Goal: Task Accomplishment & Management: Manage account settings

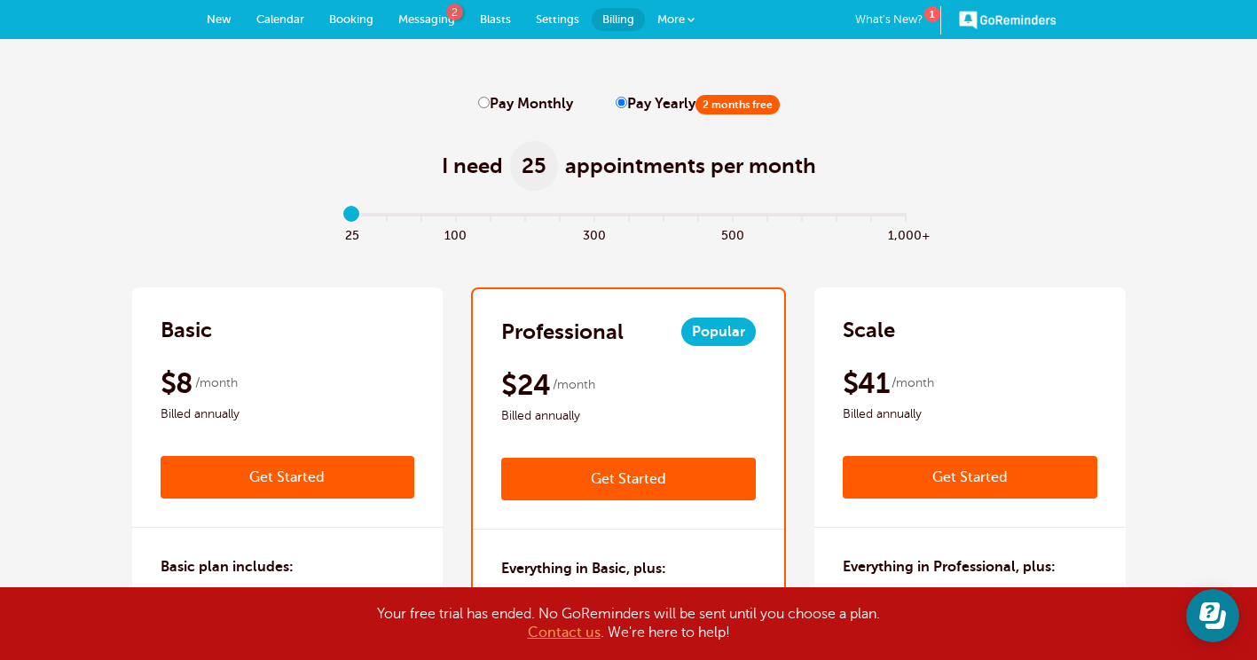
click at [420, 20] on span "Messaging" at bounding box center [426, 18] width 57 height 13
click at [483, 105] on input "Pay Monthly" at bounding box center [484, 103] width 12 height 12
radio input "true"
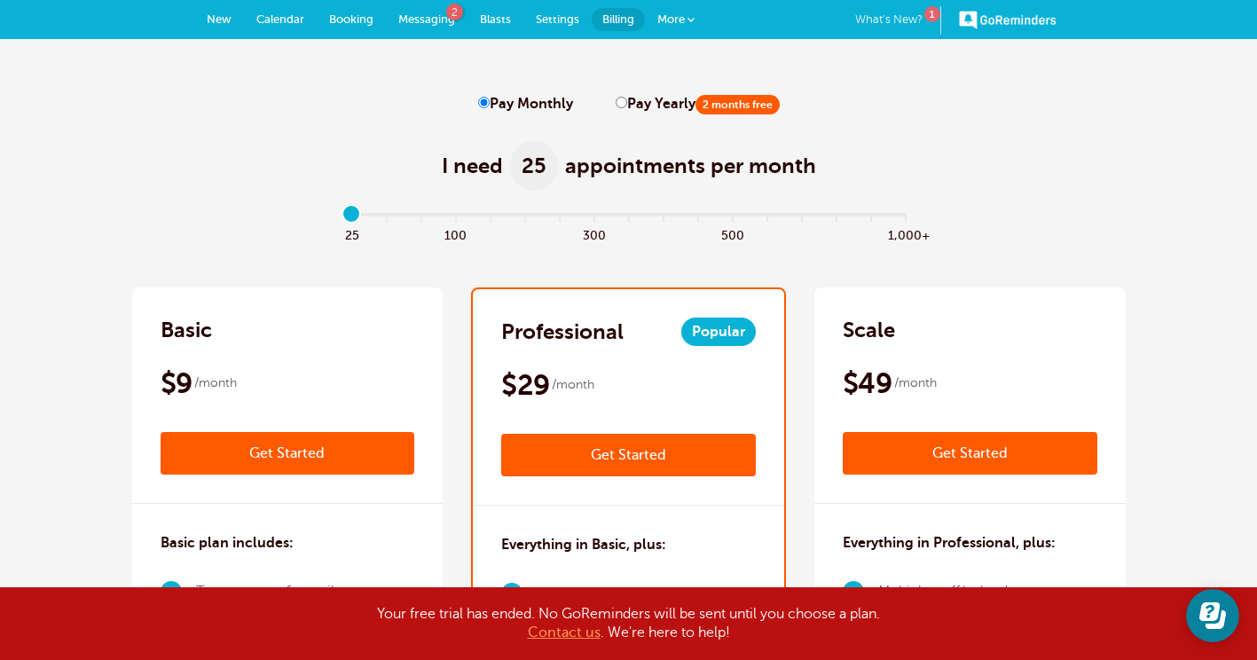
click at [892, 19] on link "What's New? 1" at bounding box center [898, 20] width 86 height 28
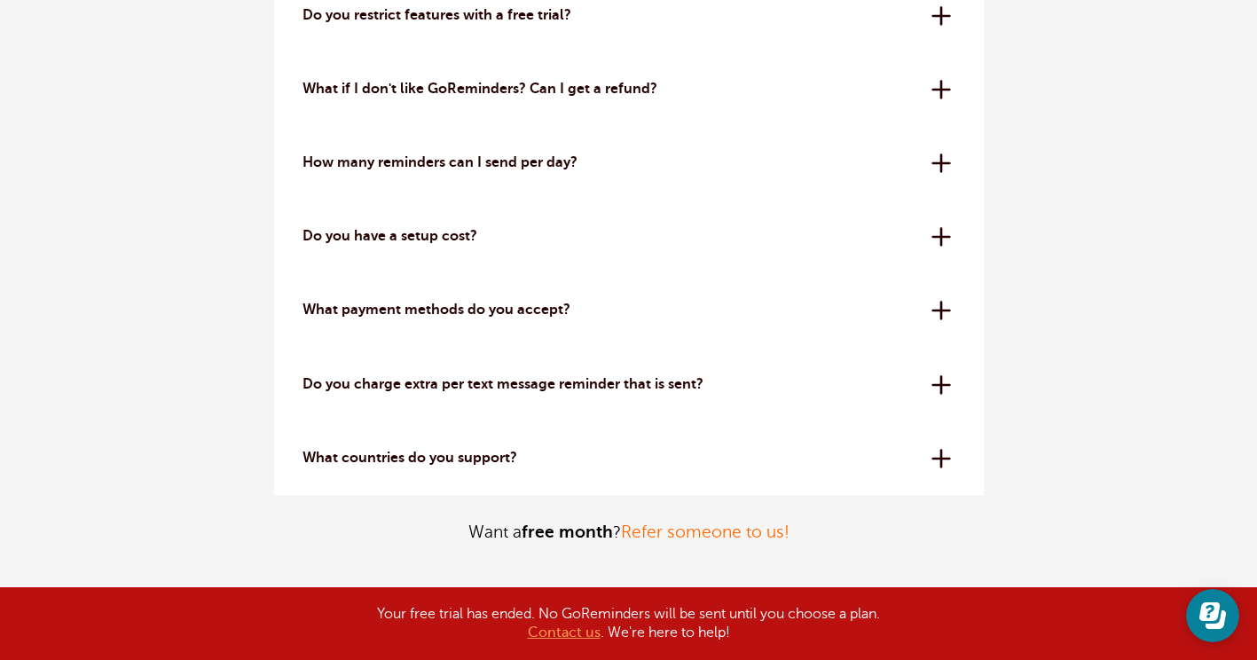
scroll to position [5766, 0]
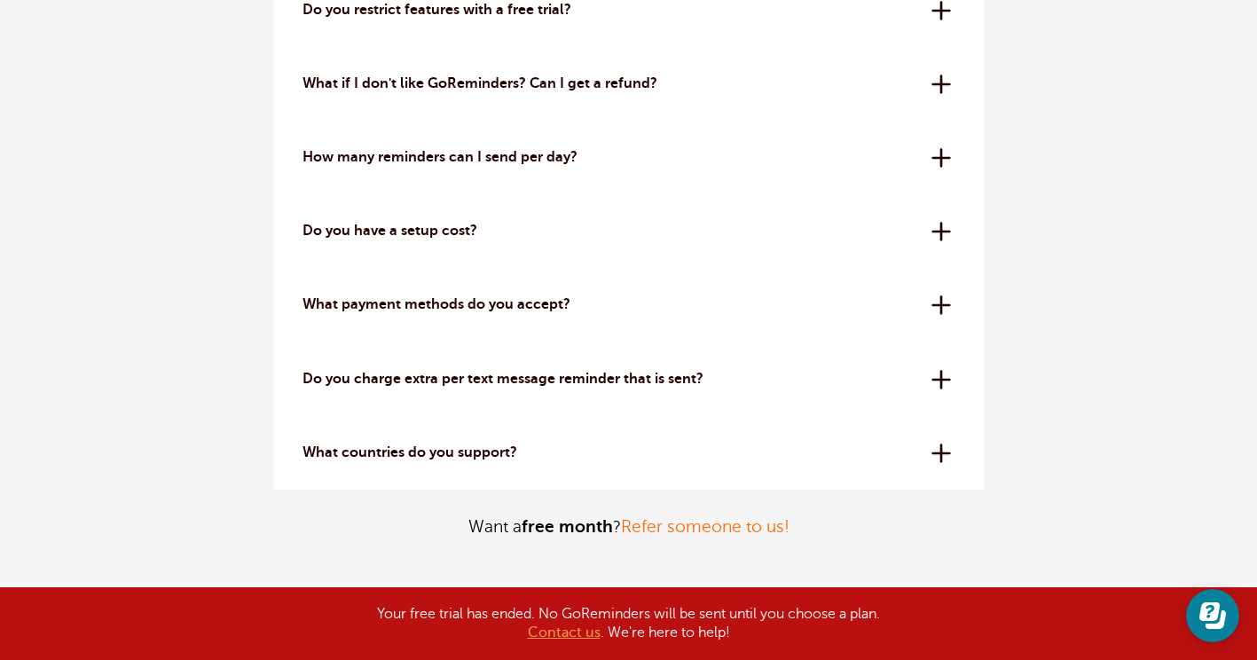
click at [936, 158] on div "How many reminders can I send per day? All plans have a 24-hour reminder sendin…" at bounding box center [629, 158] width 710 height 74
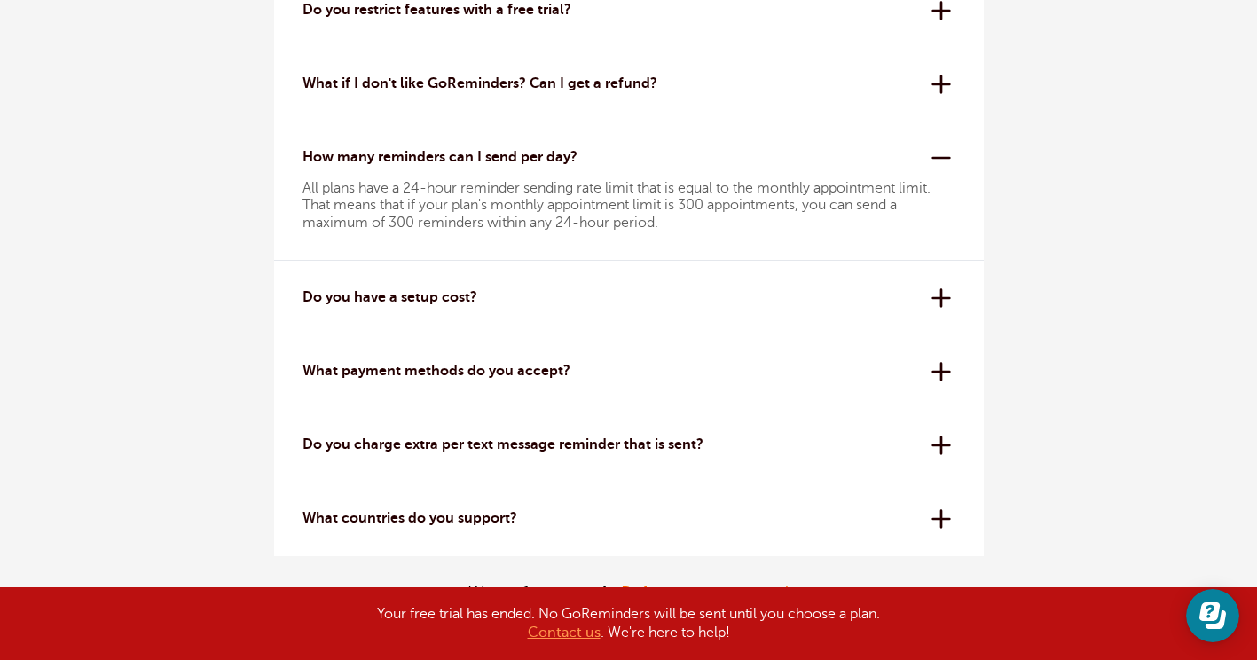
click at [938, 371] on div "What payment methods do you accept? We use Stripe for secure credit card proces…" at bounding box center [629, 371] width 710 height 74
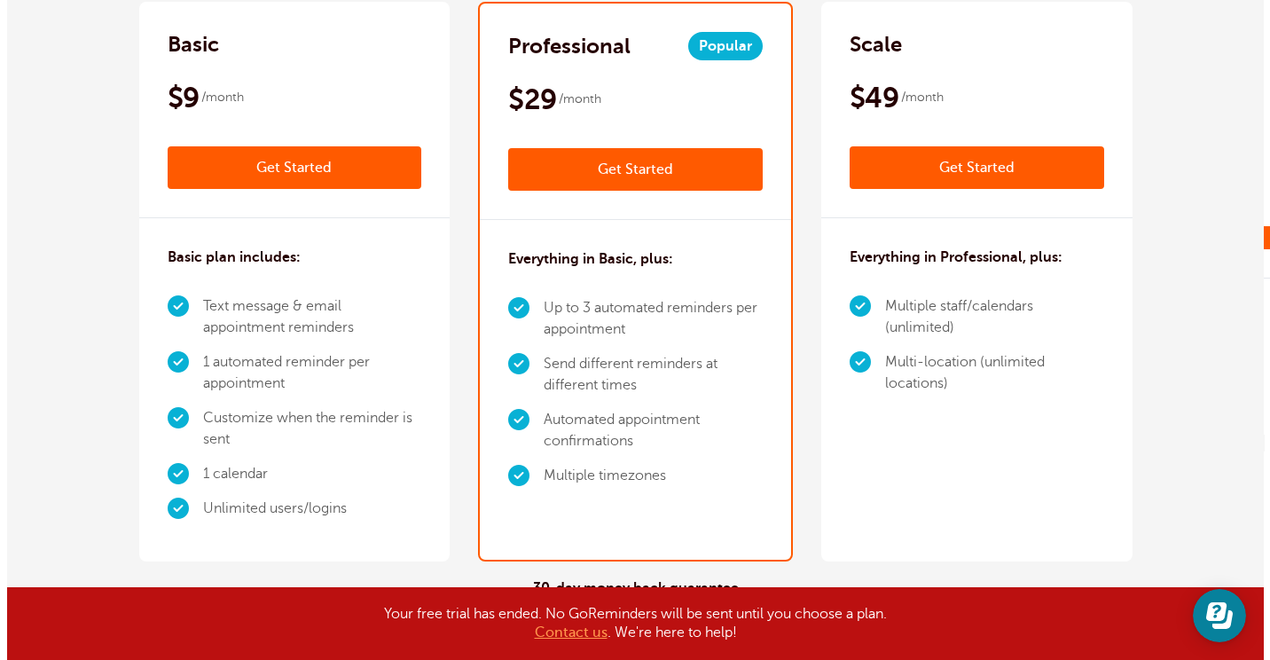
scroll to position [267, 0]
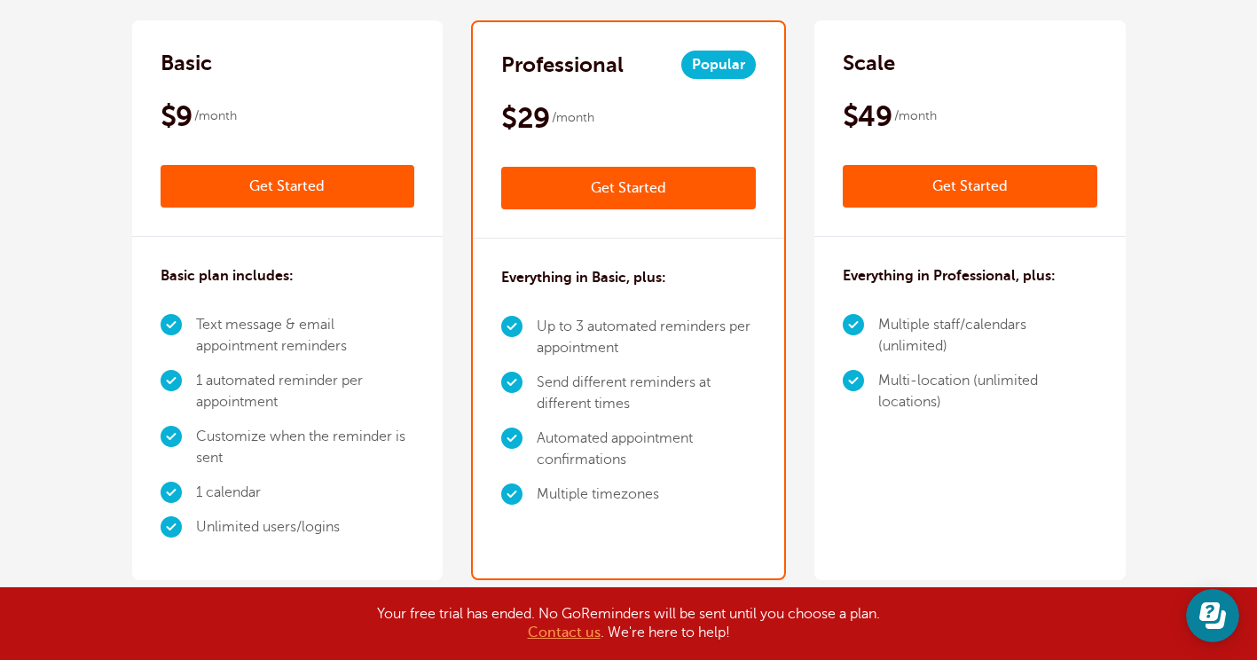
click at [977, 183] on link "Get Started" at bounding box center [970, 186] width 255 height 43
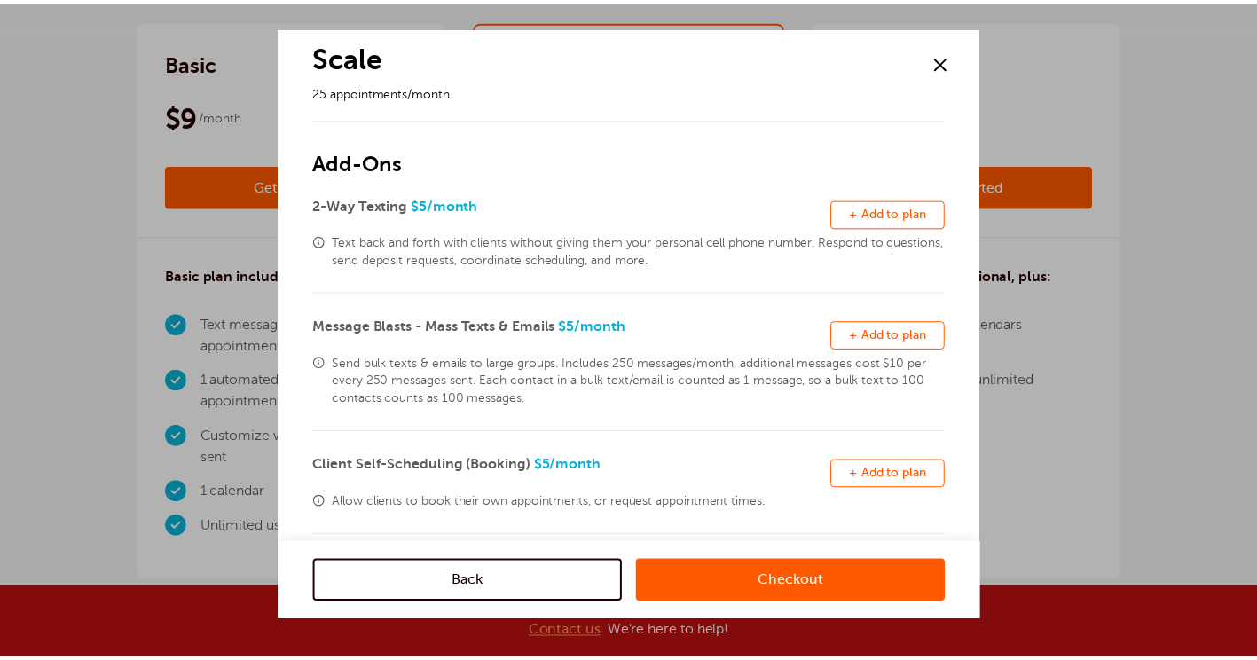
scroll to position [14, 0]
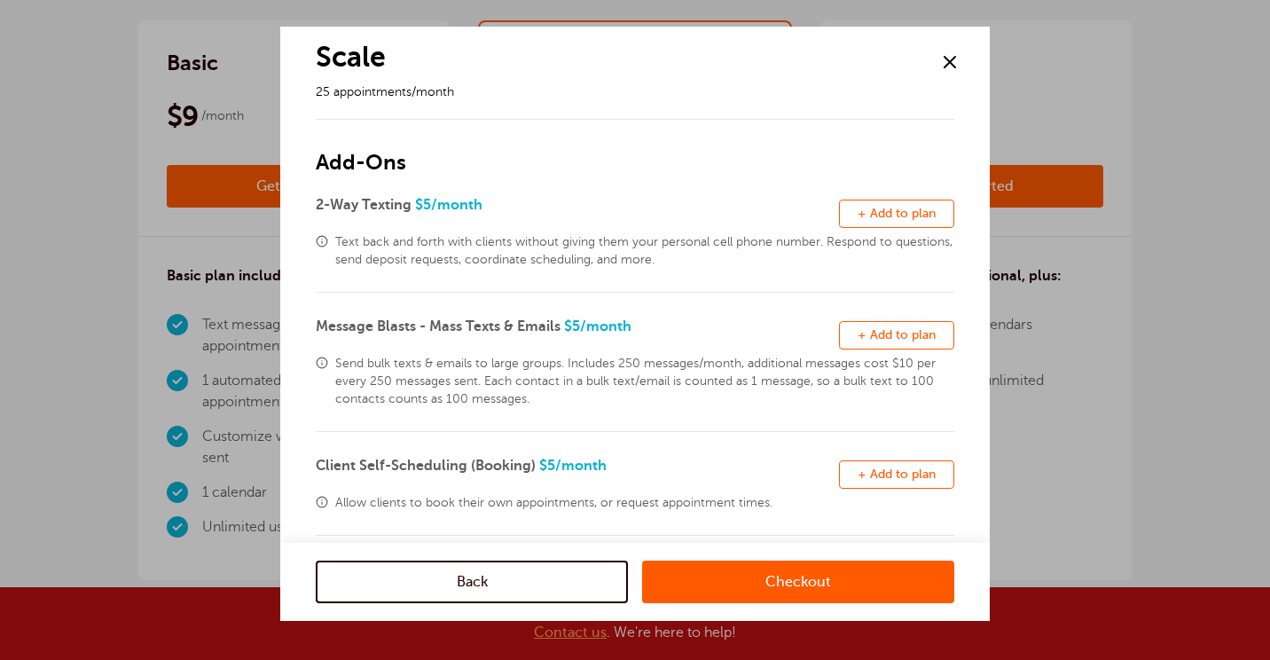
click at [950, 60] on span at bounding box center [950, 62] width 27 height 27
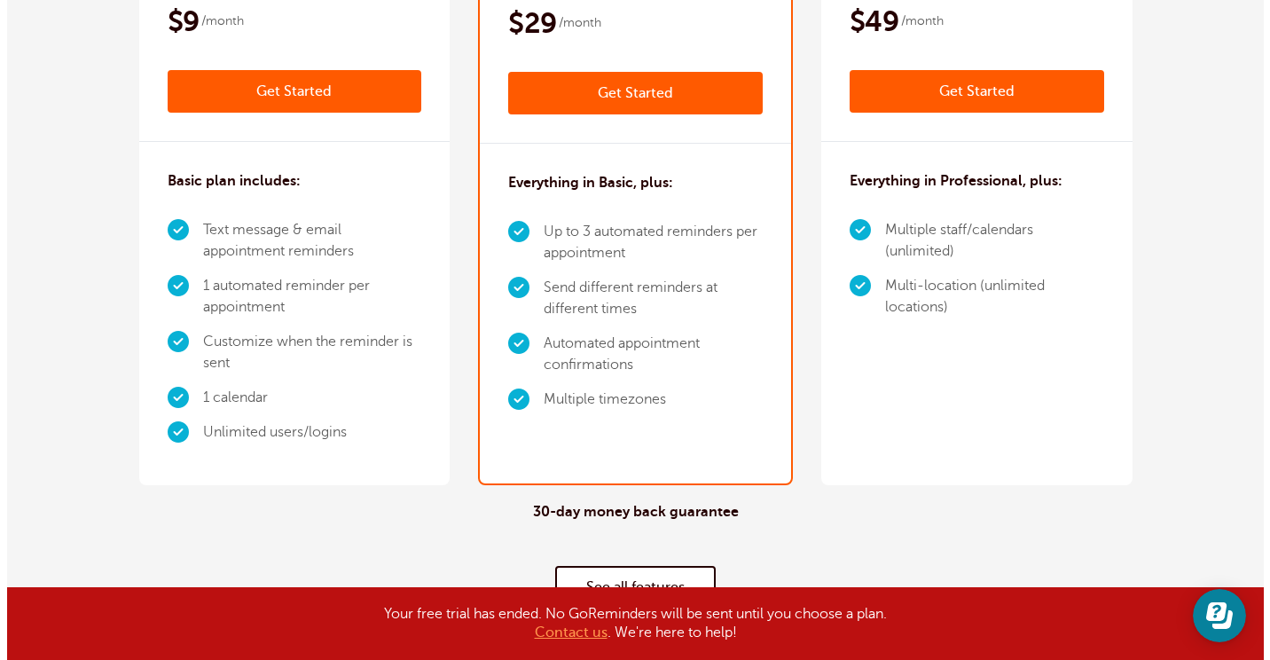
scroll to position [262, 0]
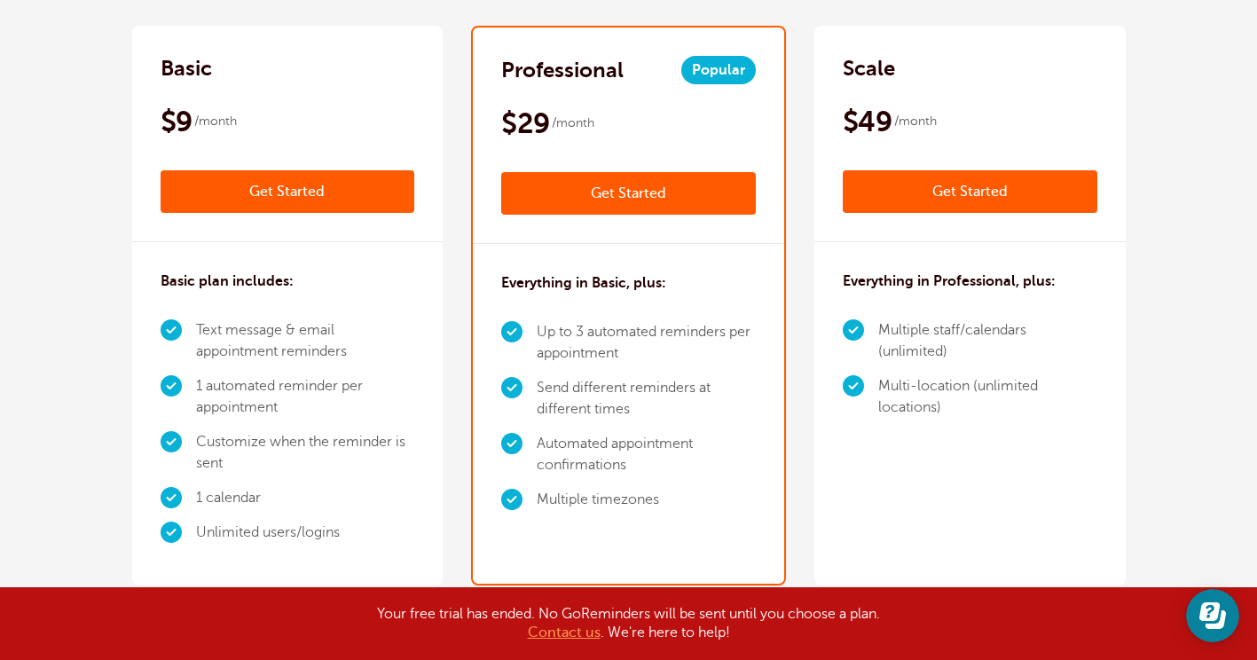
click at [618, 191] on link "Get Started" at bounding box center [628, 193] width 255 height 43
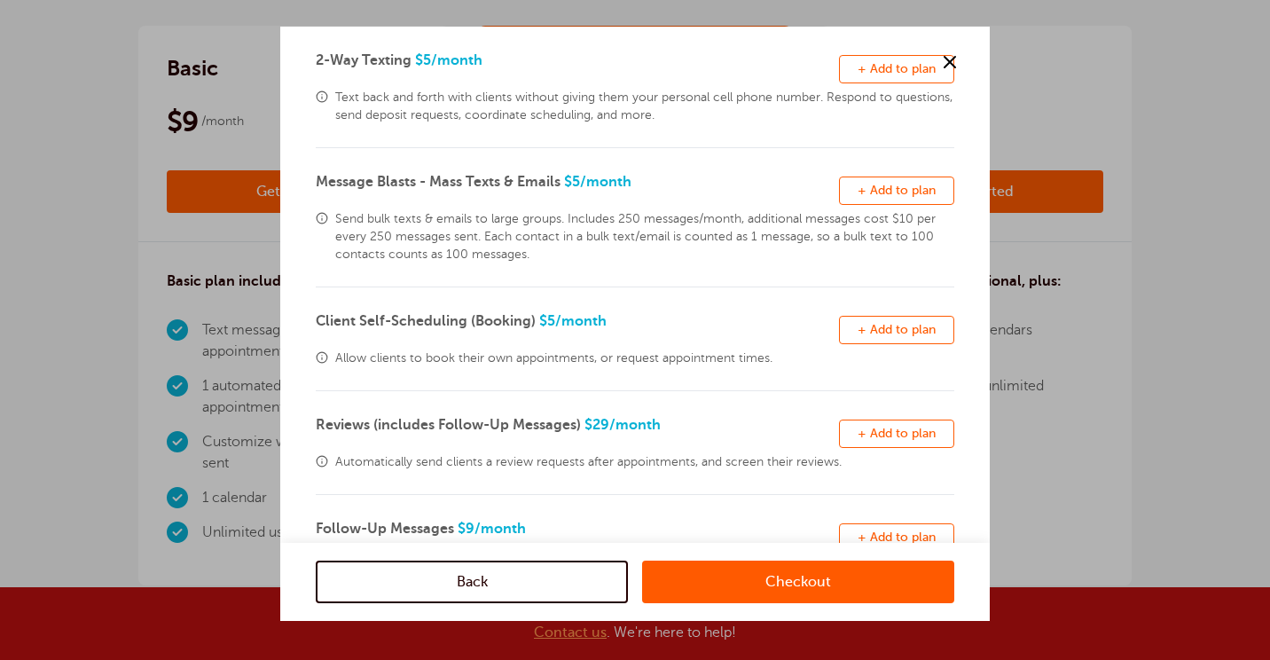
scroll to position [161, 0]
click at [879, 188] on span "+ Add to plan" at bounding box center [897, 188] width 78 height 13
click at [779, 579] on link "Checkout" at bounding box center [798, 582] width 312 height 43
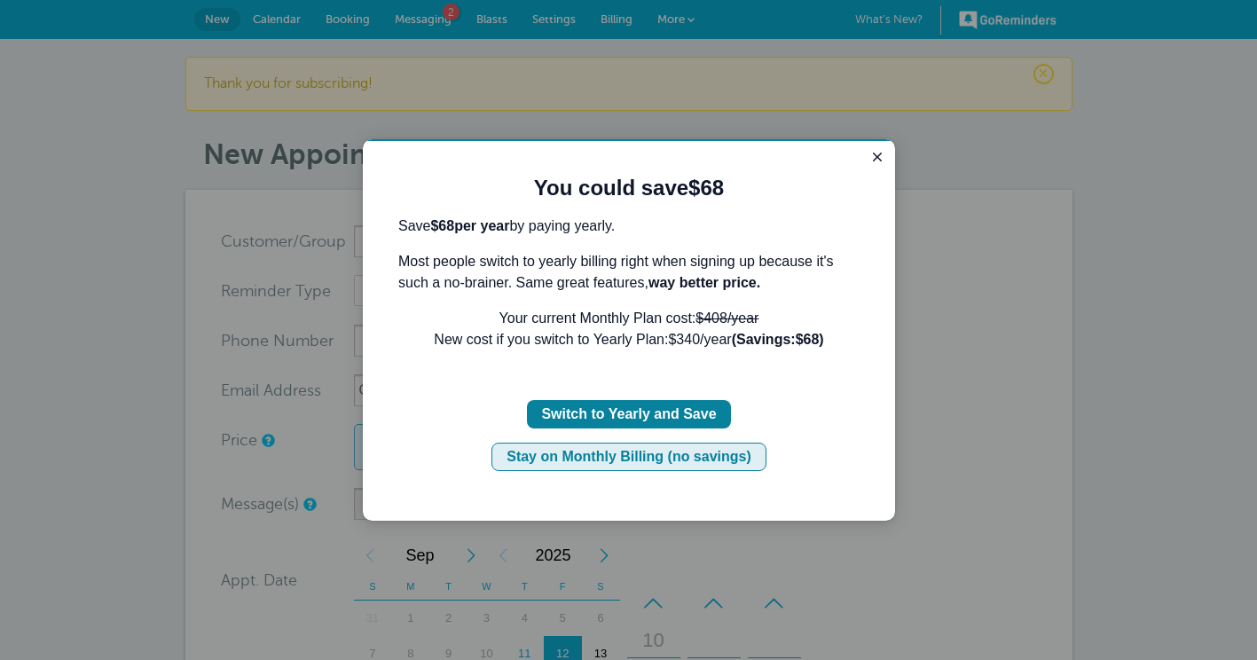
click at [586, 451] on div "Stay on Monthly Billing (no savings)" at bounding box center [629, 456] width 245 height 21
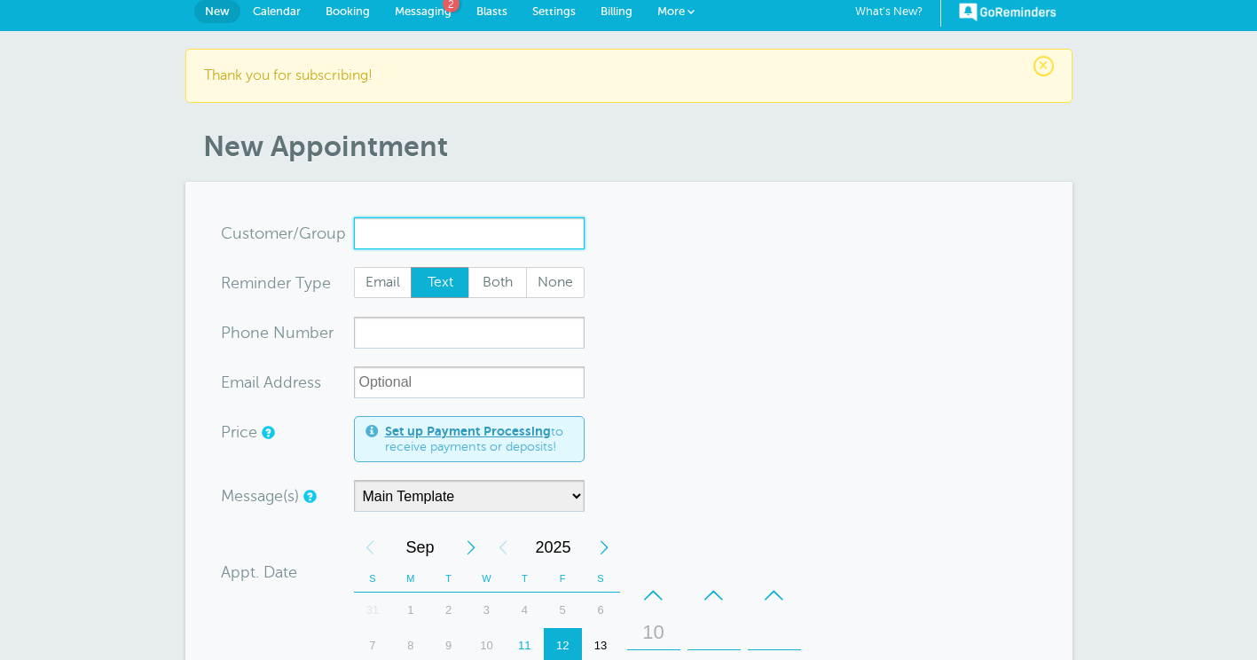
scroll to position [4, 0]
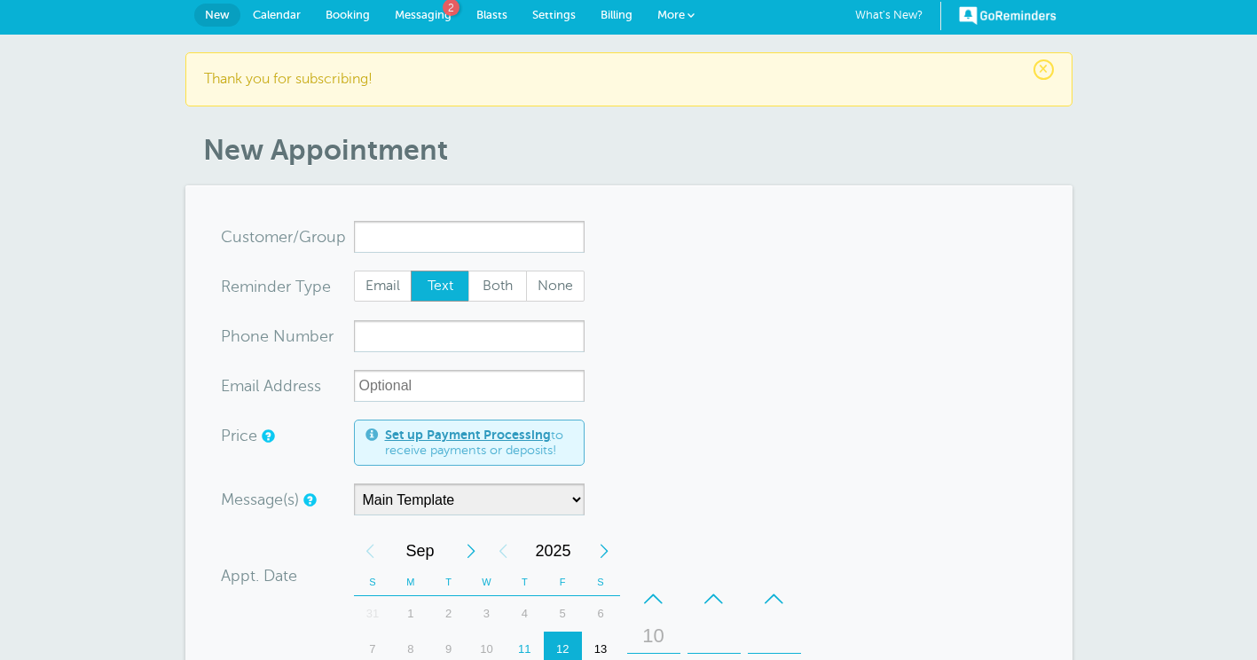
click at [691, 12] on span at bounding box center [691, 15] width 7 height 7
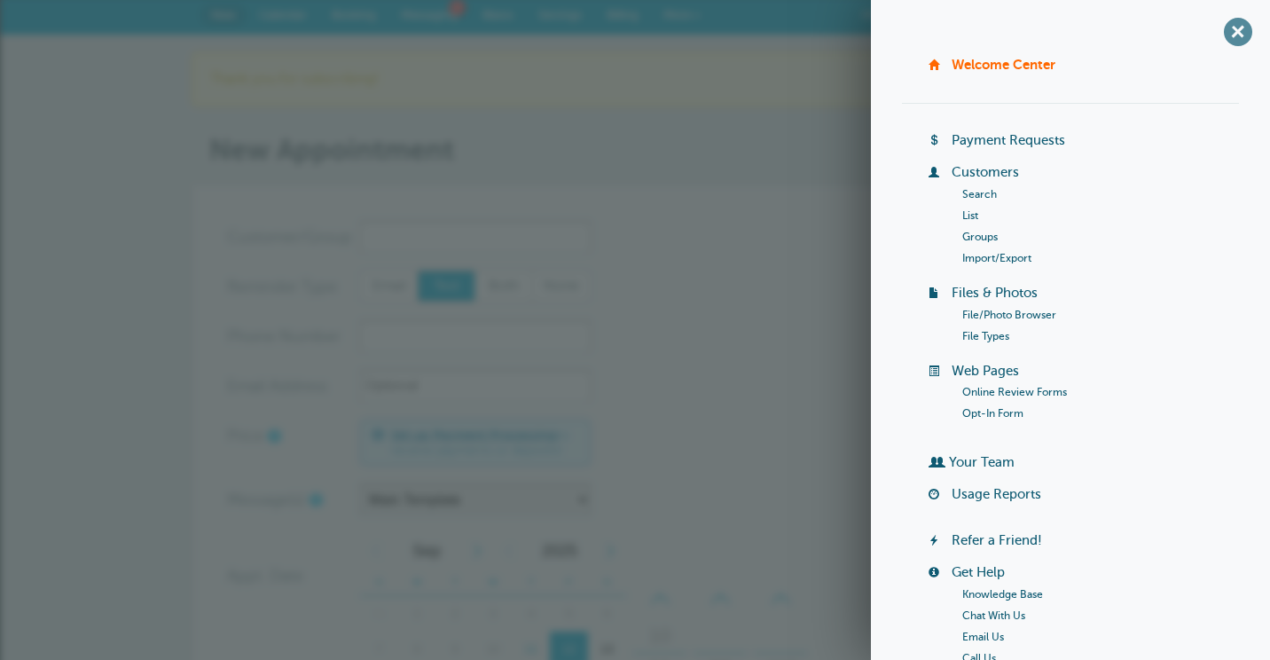
click at [1226, 34] on span "+" at bounding box center [1238, 32] width 40 height 40
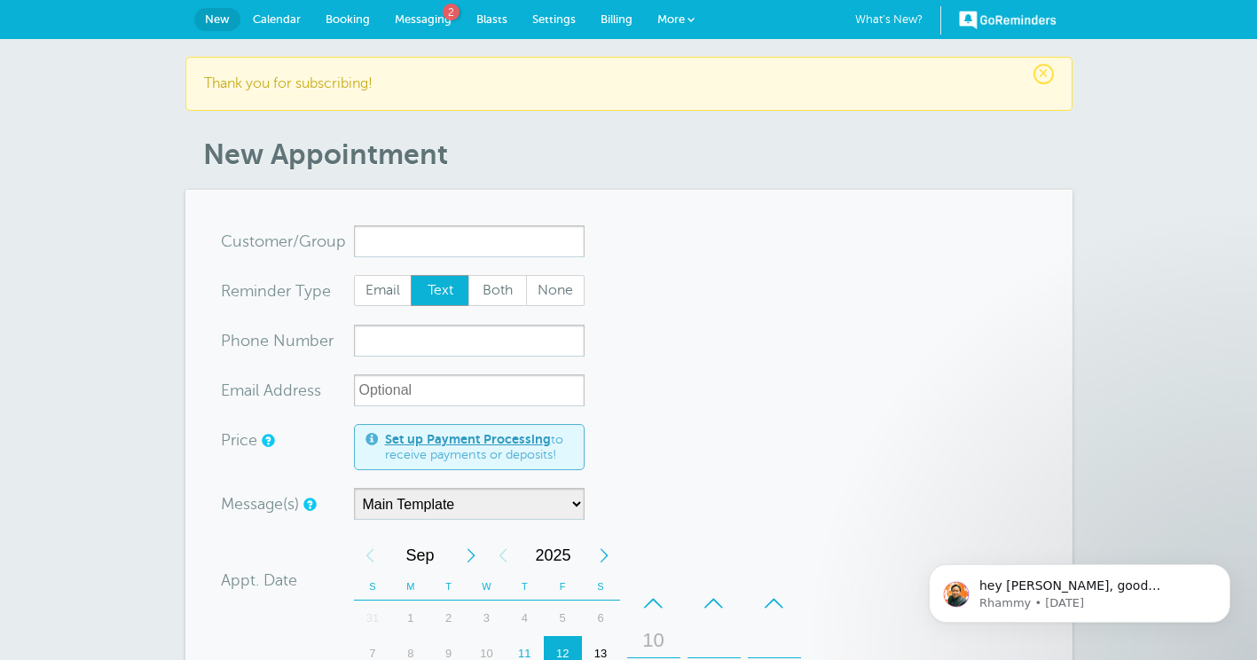
scroll to position [0, 0]
click at [424, 18] on span "Messaging" at bounding box center [423, 18] width 57 height 13
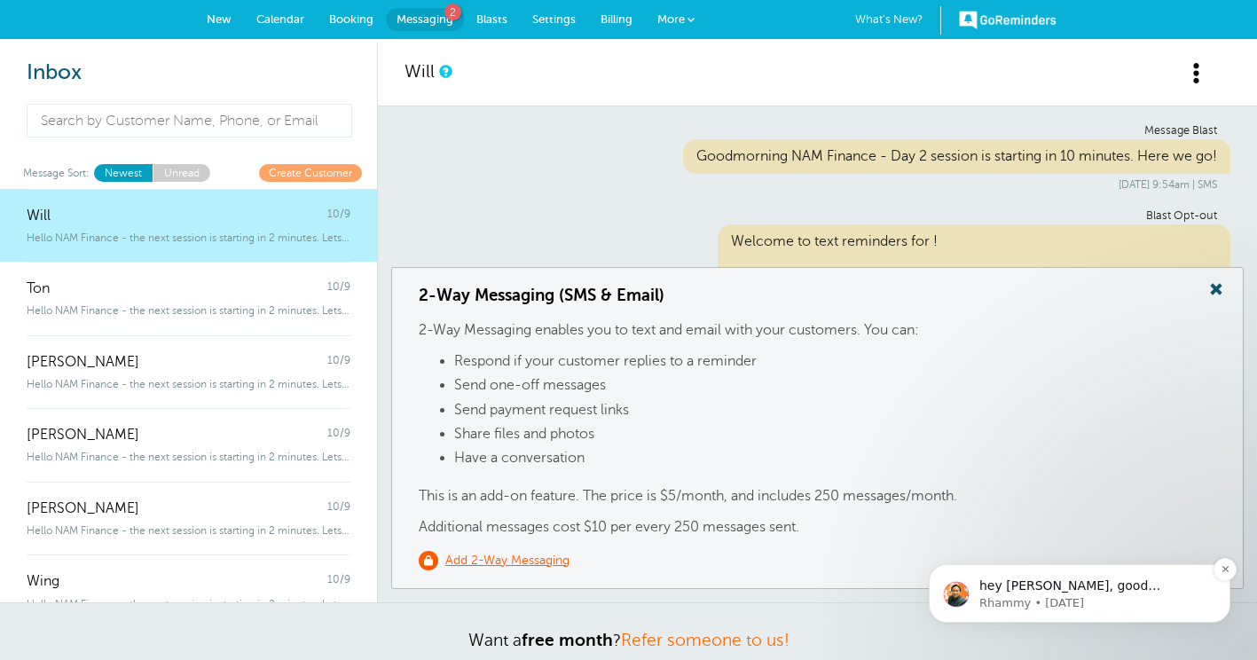
click at [1036, 591] on p "hey Rob, good morning! I just reviewed your account, and I am glad to see that …" at bounding box center [1093, 587] width 229 height 18
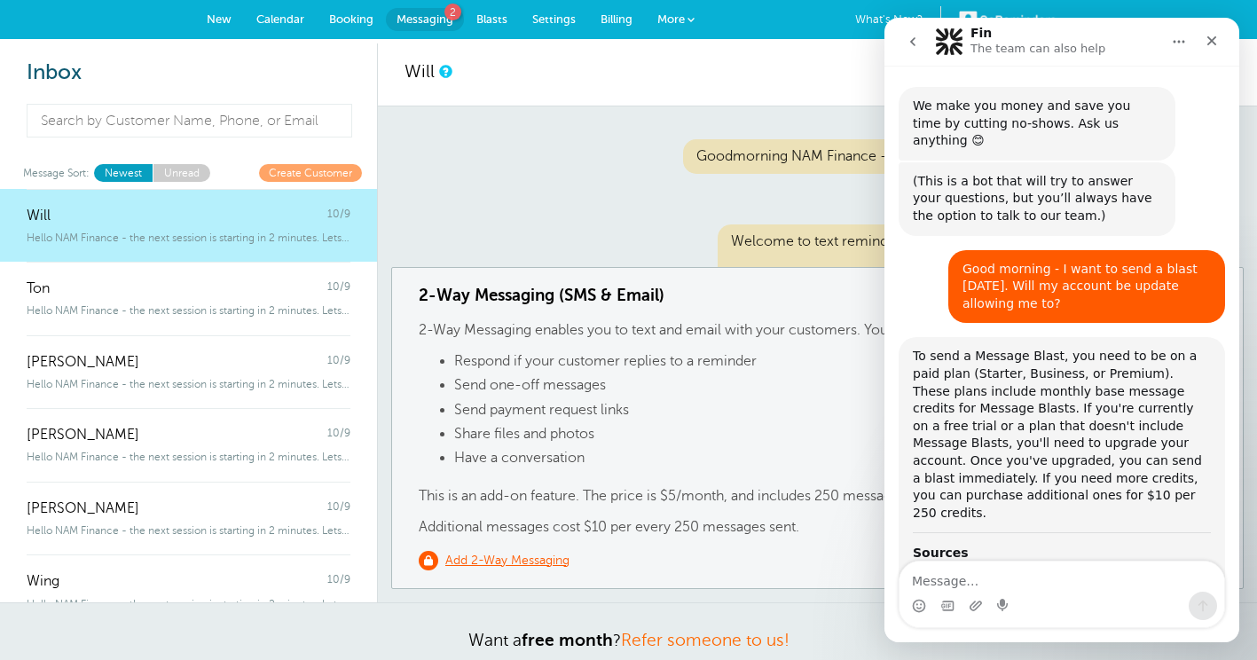
scroll to position [3, 0]
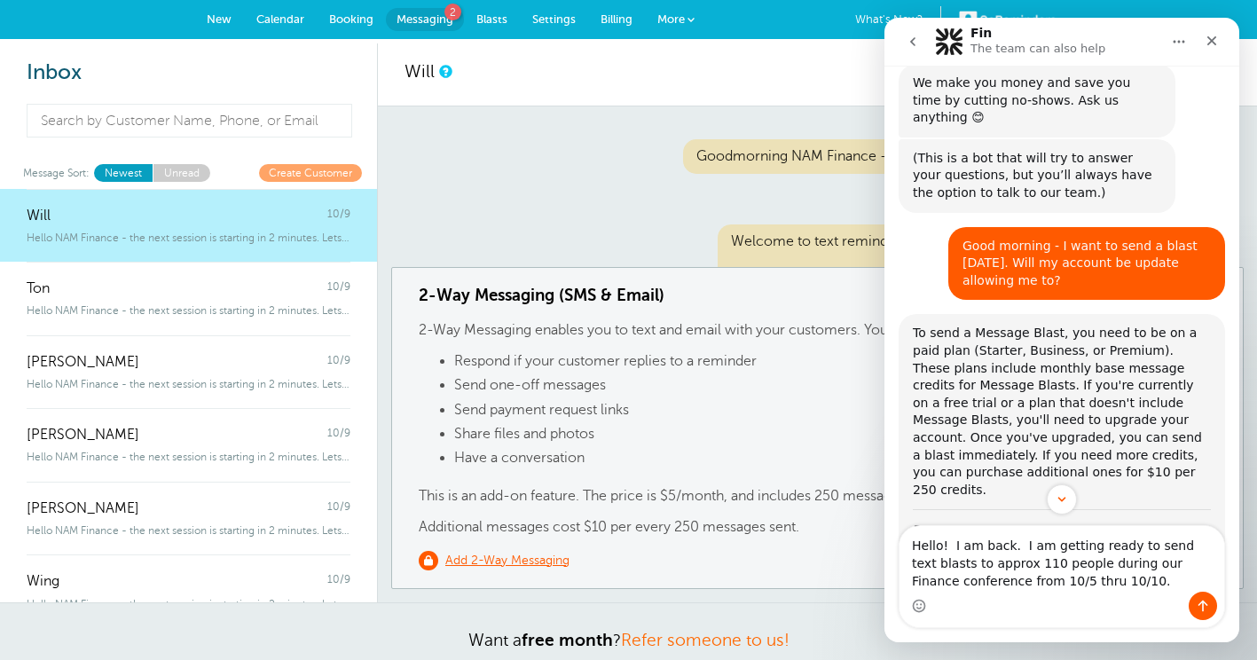
type textarea "Hello! I am back. I am getting ready to send text blasts to approx 110 people d…"
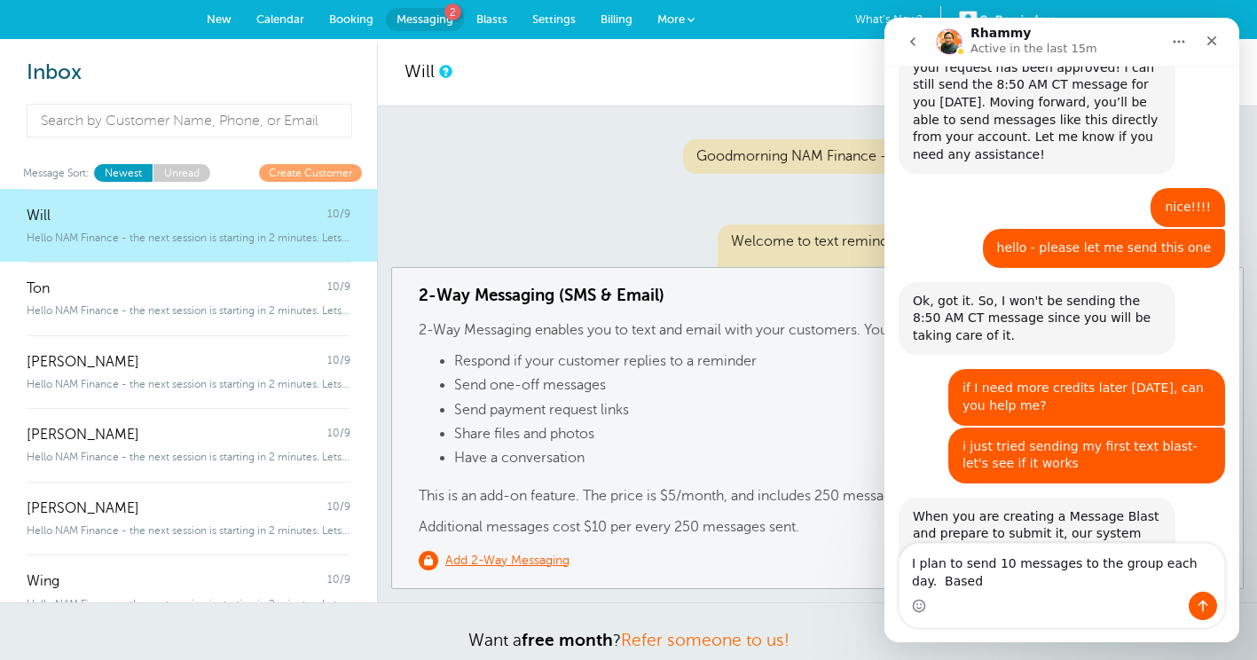
scroll to position [7387, 0]
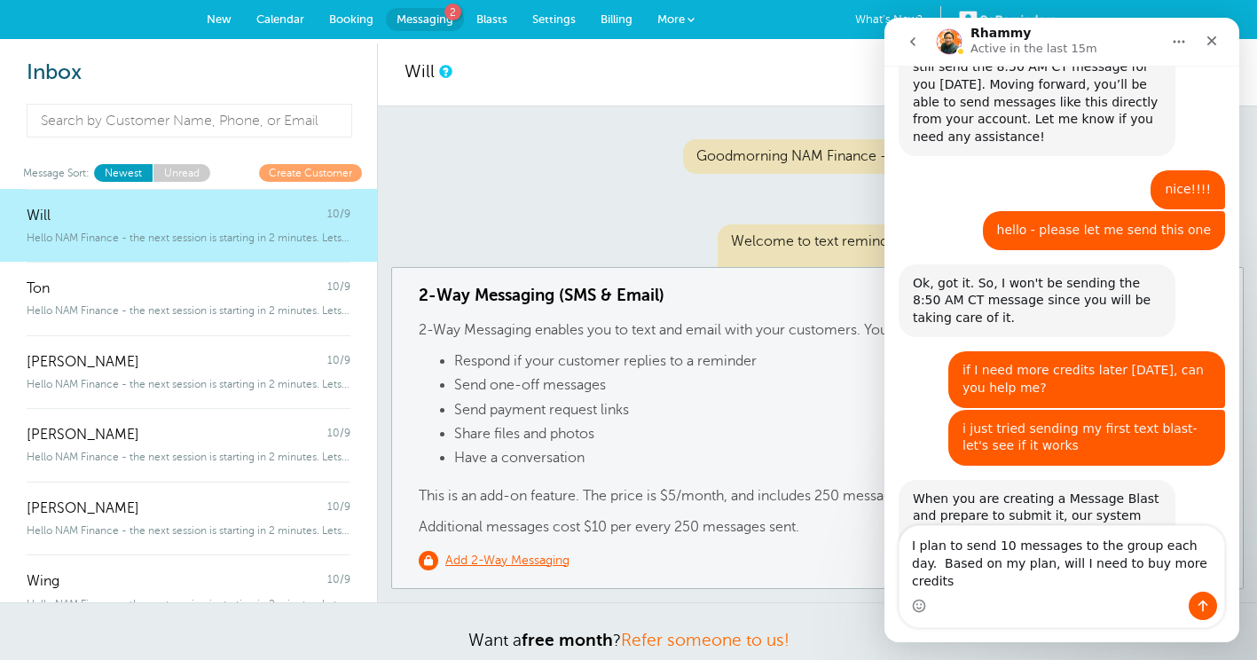
type textarea "I plan to send 10 messages to the group each day. Based on my plan, will I need…"
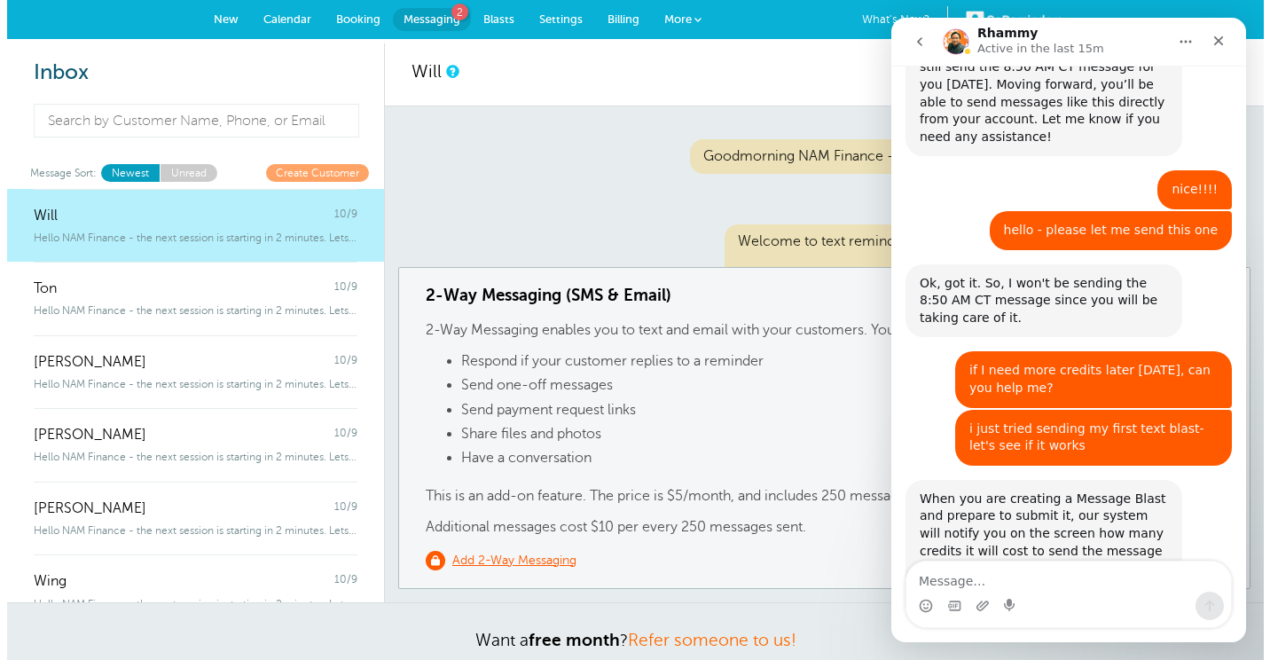
scroll to position [7445, 0]
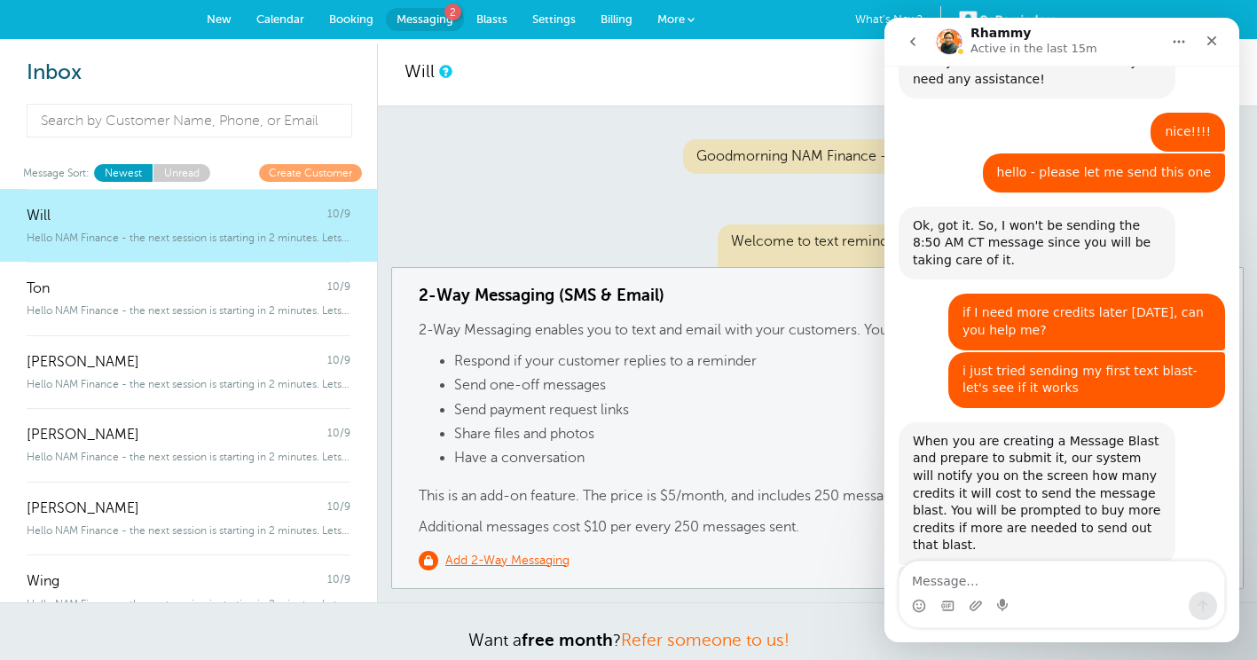
click at [691, 16] on span at bounding box center [691, 19] width 7 height 7
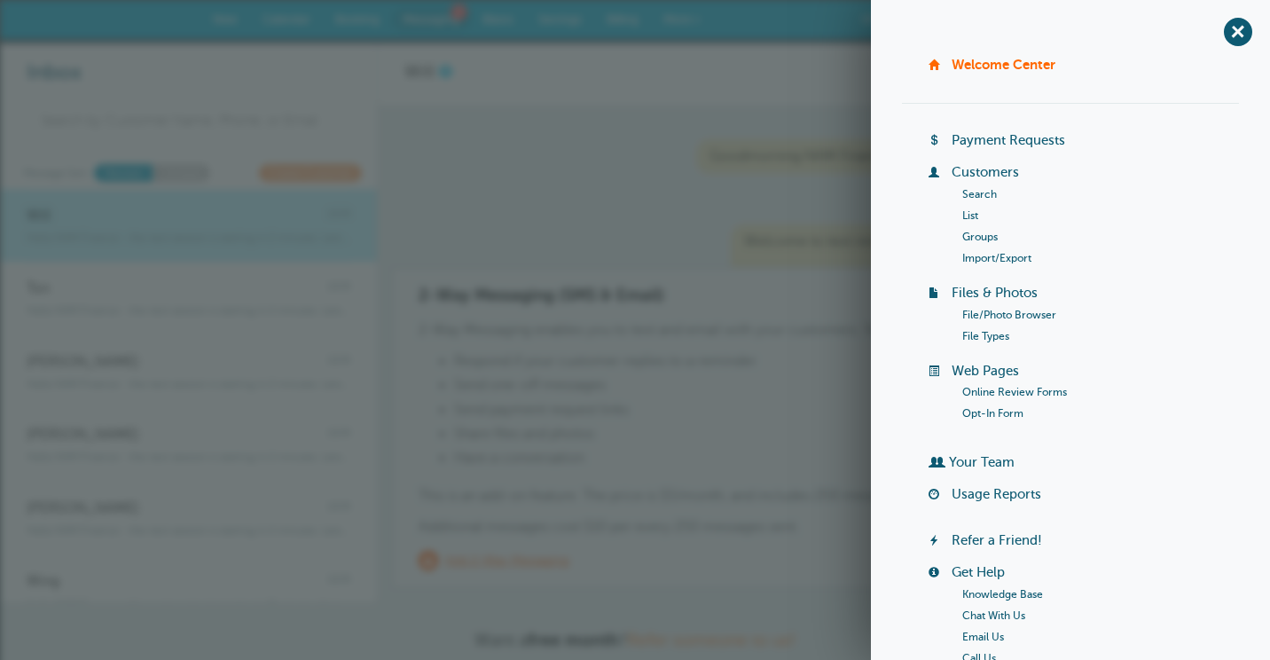
click at [971, 238] on link "Groups" at bounding box center [980, 237] width 35 height 12
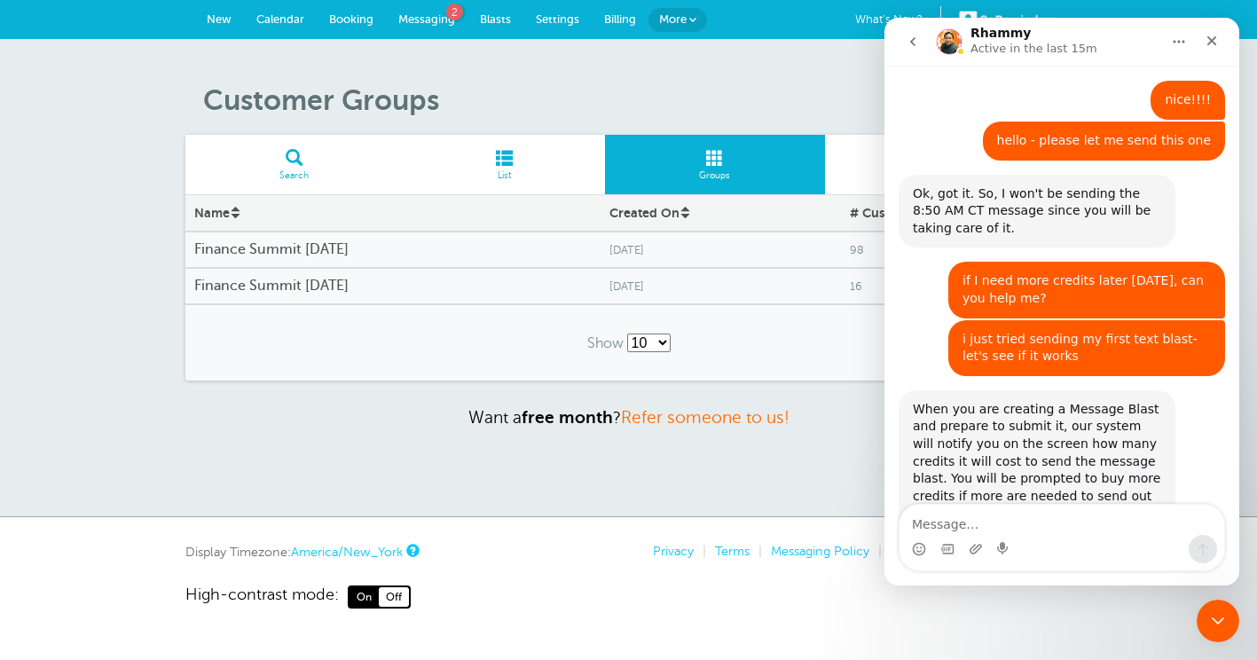
scroll to position [7502, 0]
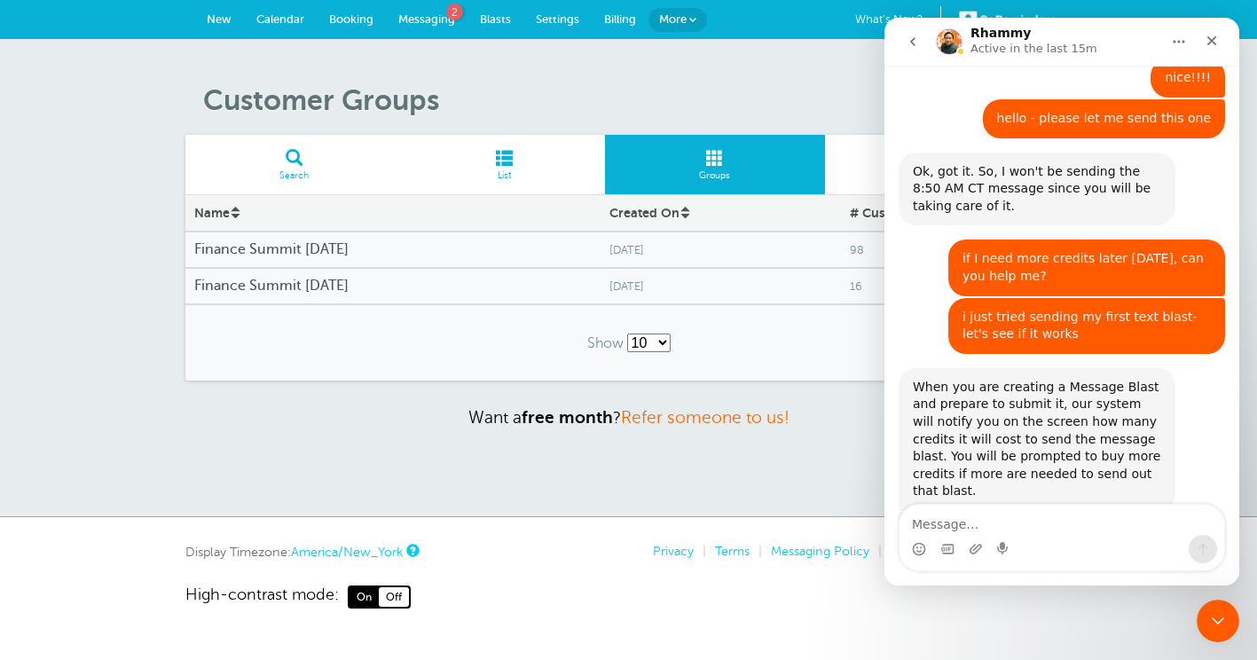
click at [747, 59] on div "Create Customer Groups Search List Groups Import/Export Name Created On # Custo…" at bounding box center [628, 278] width 1257 height 478
click at [1217, 37] on icon "Close" at bounding box center [1212, 41] width 14 height 14
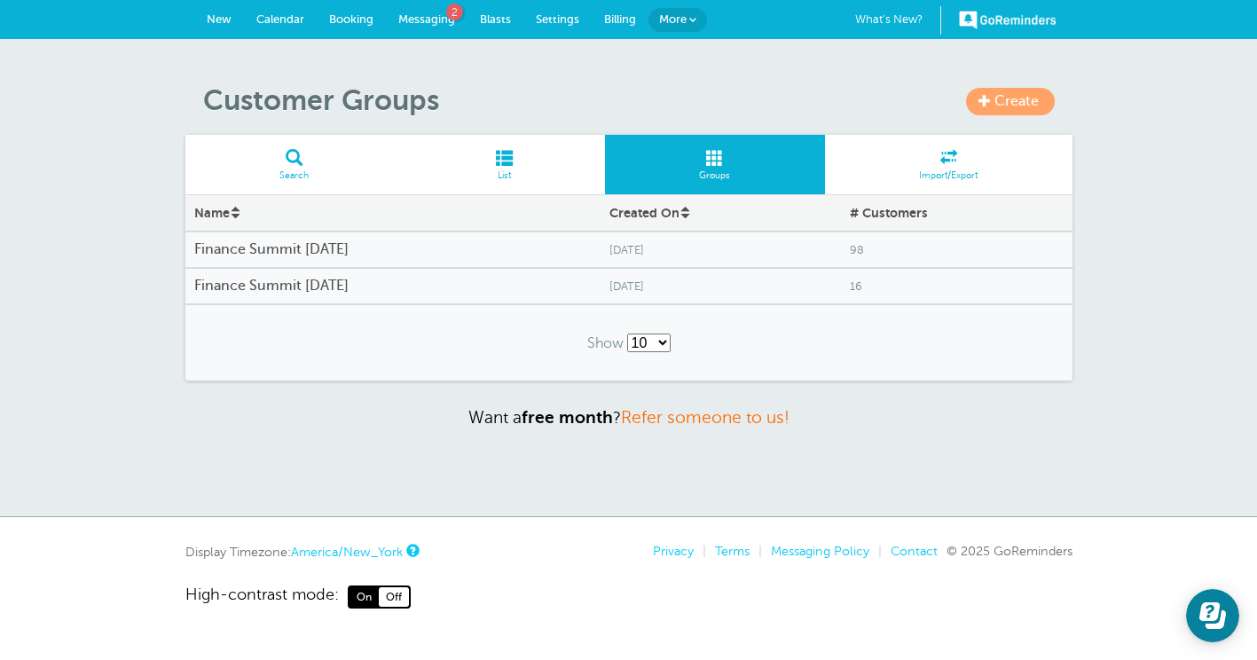
scroll to position [7516, 0]
click at [999, 101] on span "Create" at bounding box center [1016, 101] width 44 height 16
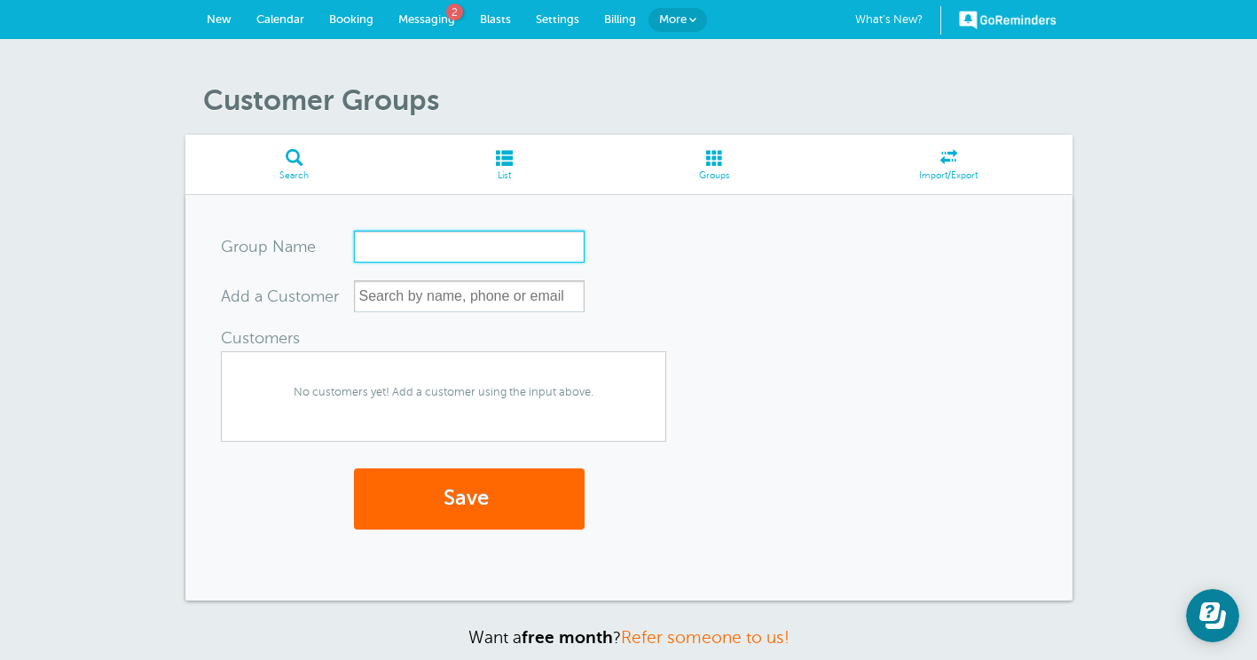
click at [378, 247] on input "Group Name" at bounding box center [469, 247] width 231 height 32
type input "Finance Summit [DATE]"
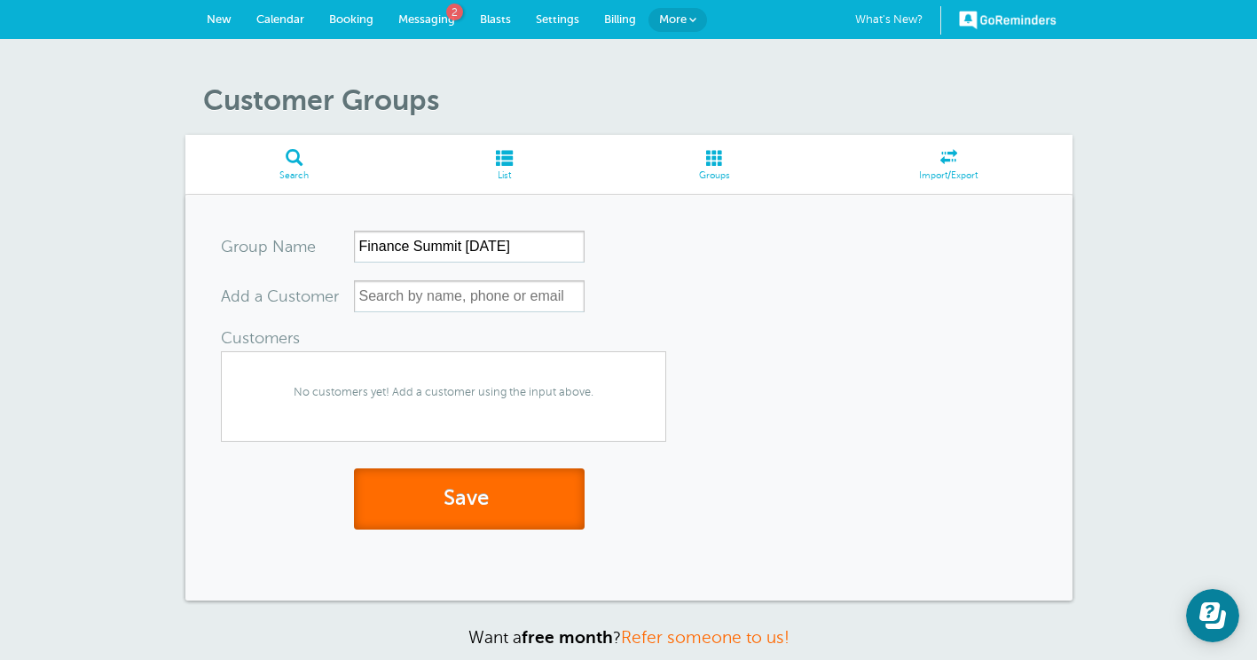
click at [460, 491] on button "Save" at bounding box center [469, 498] width 231 height 61
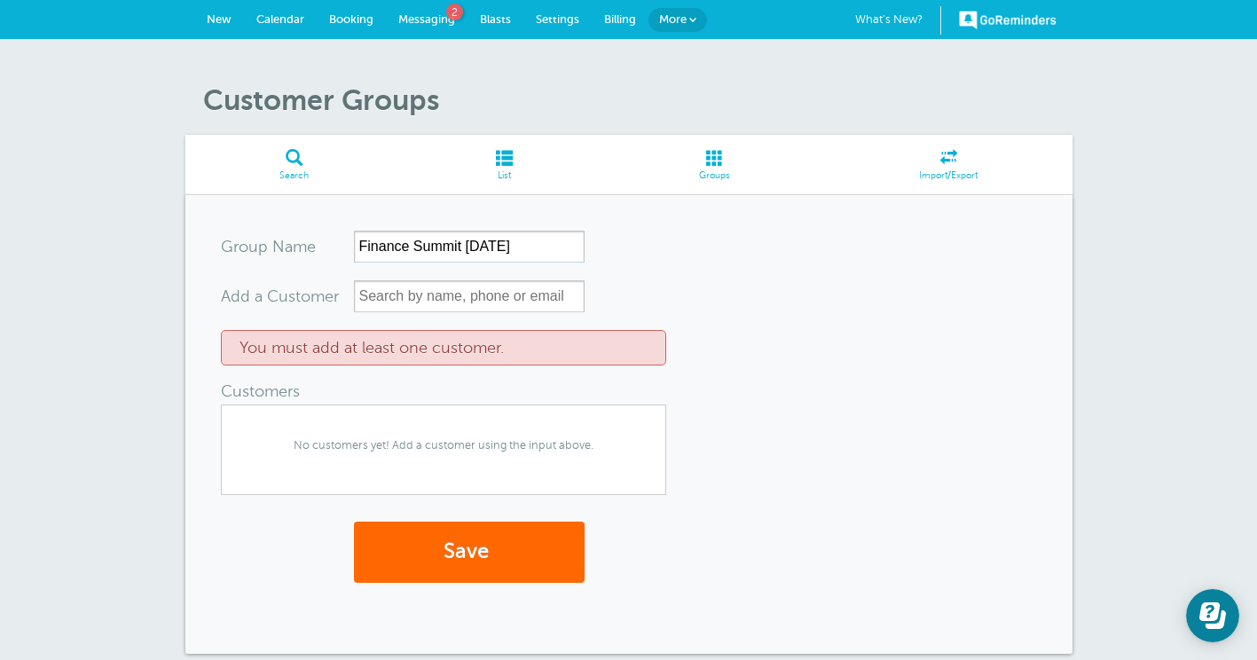
click at [534, 346] on div "You must add at least one customer." at bounding box center [443, 347] width 445 height 35
click at [363, 295] on input "text" at bounding box center [469, 296] width 231 height 32
click at [460, 551] on button "Save" at bounding box center [469, 552] width 231 height 61
click at [687, 21] on link "More" at bounding box center [678, 20] width 59 height 24
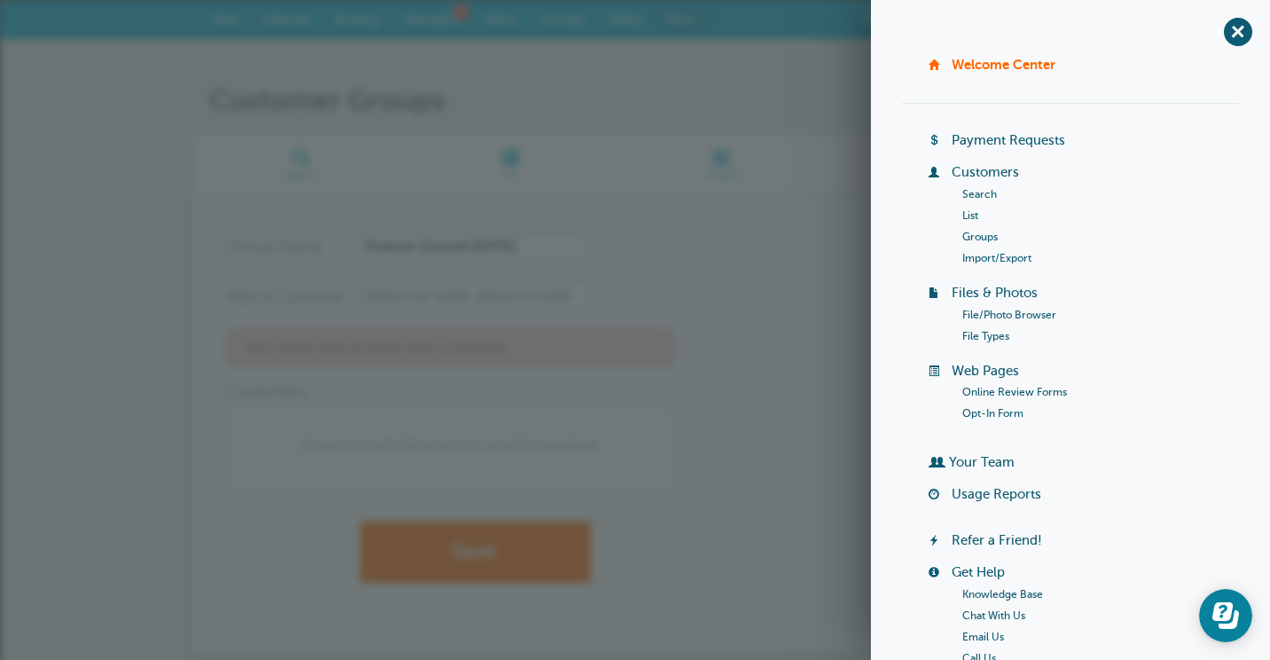
click at [980, 231] on link "Groups" at bounding box center [980, 237] width 35 height 12
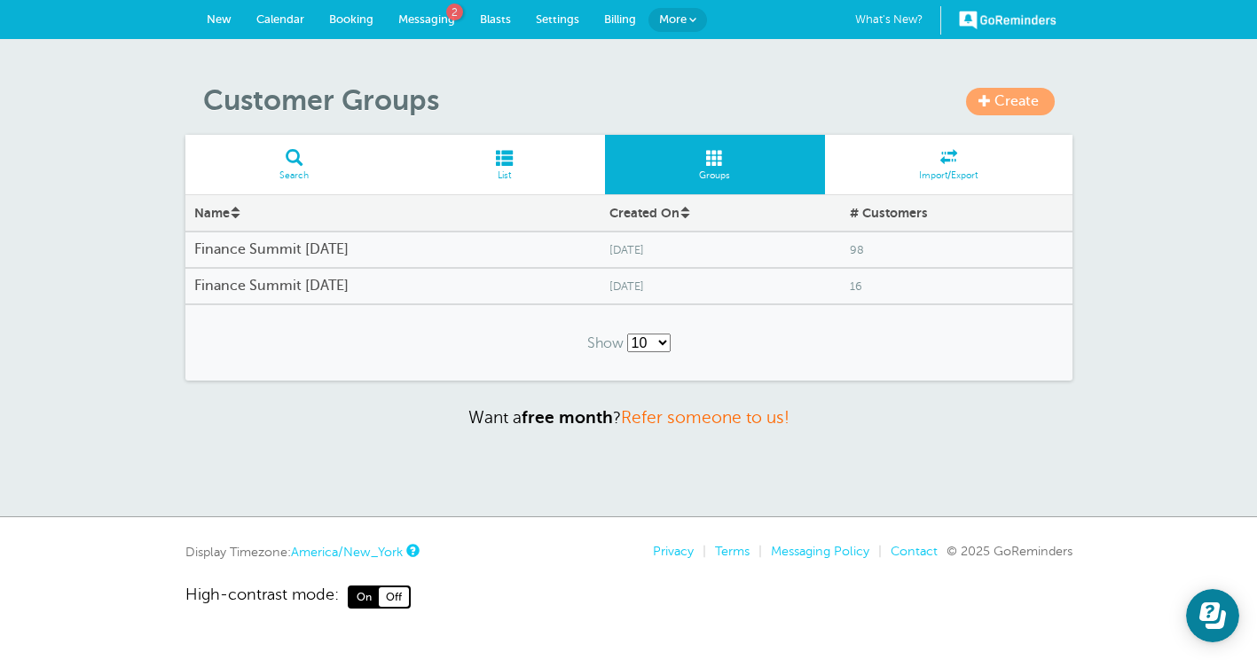
click at [282, 285] on h4 "Finance Summit [DATE]" at bounding box center [392, 286] width 397 height 17
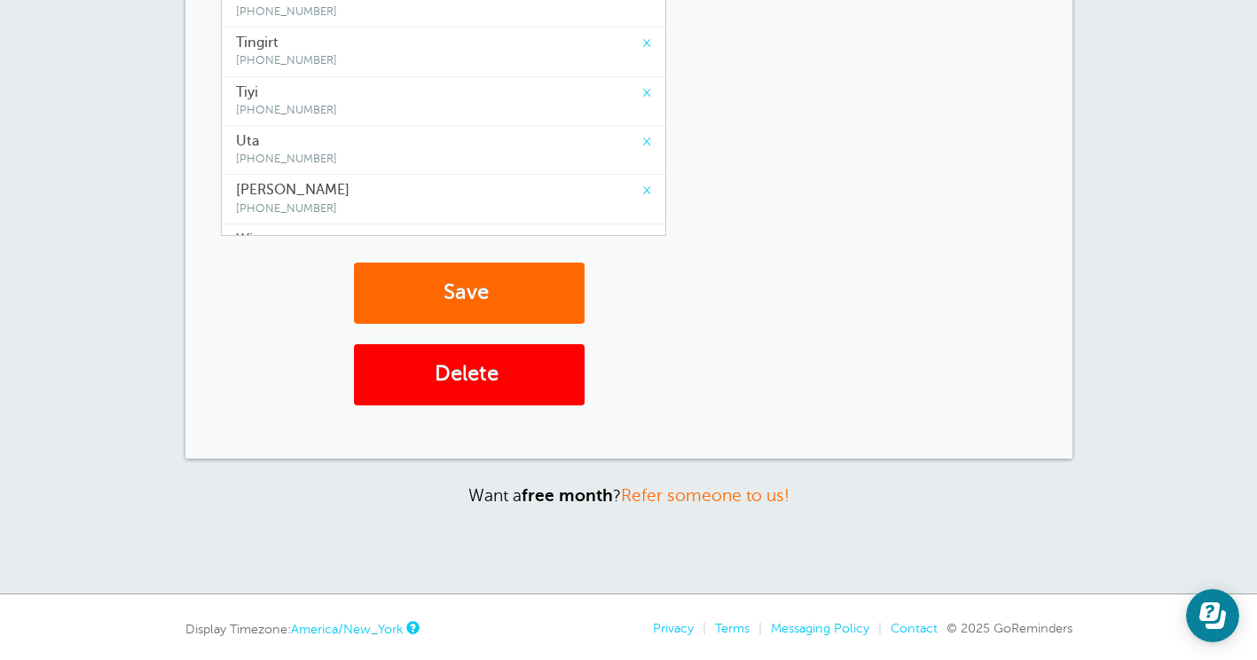
scroll to position [552, 0]
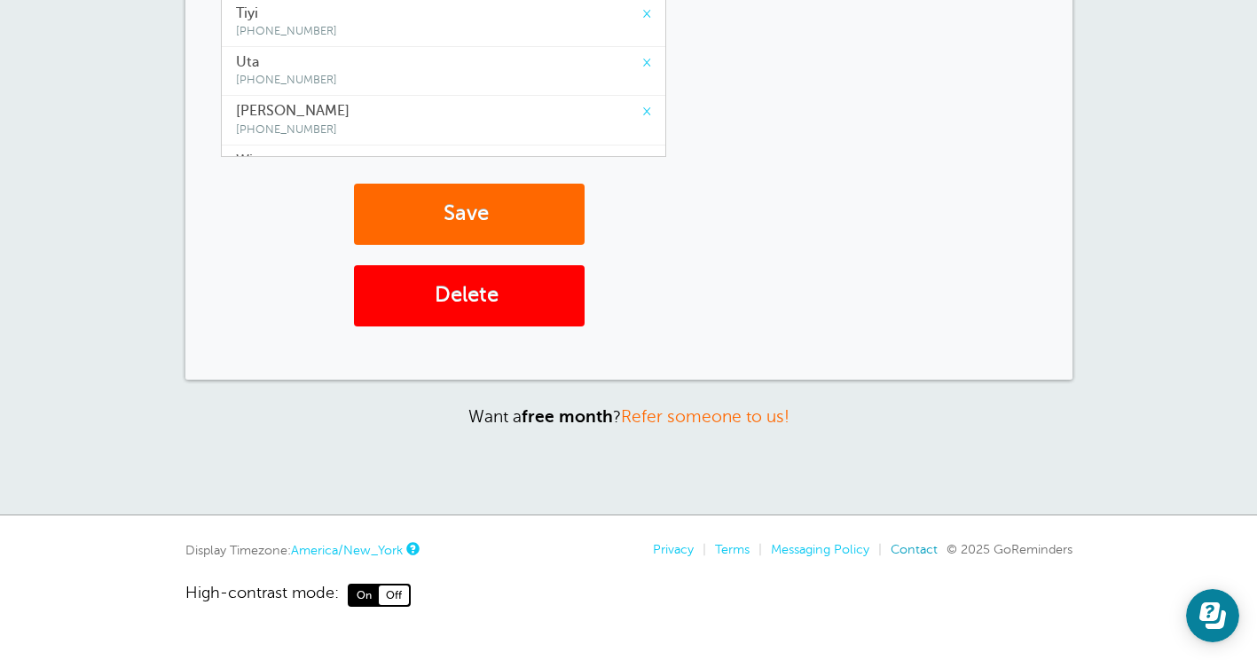
click at [903, 547] on link "Contact" at bounding box center [914, 549] width 47 height 14
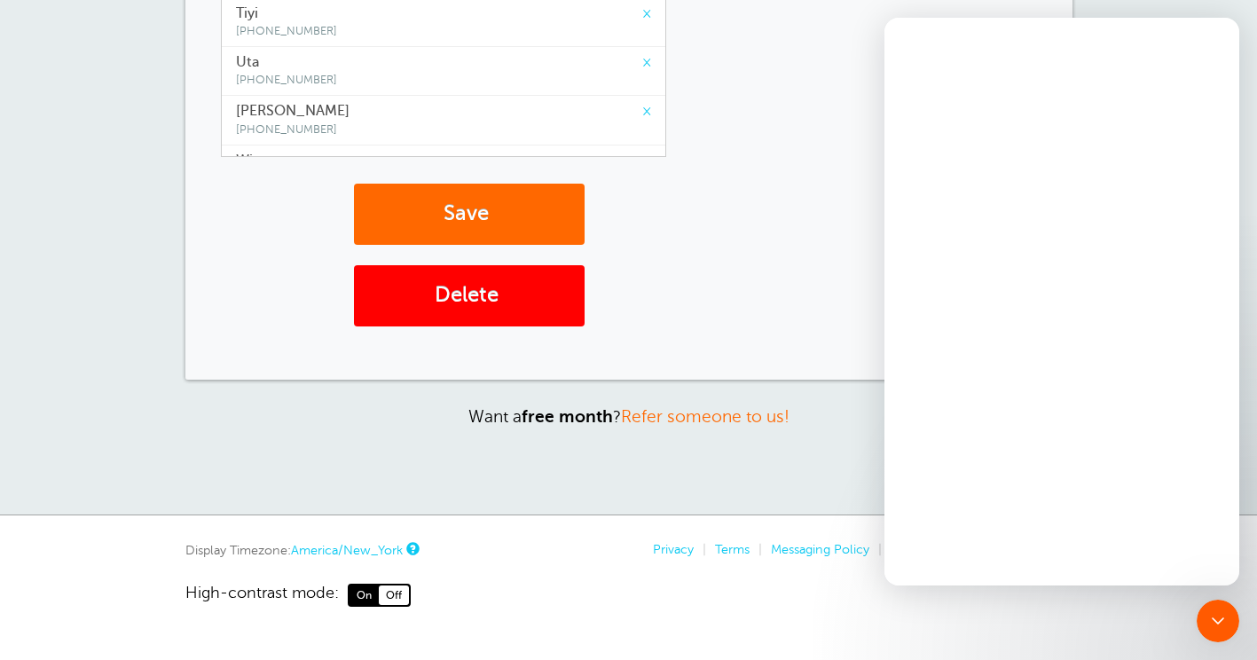
scroll to position [0, 0]
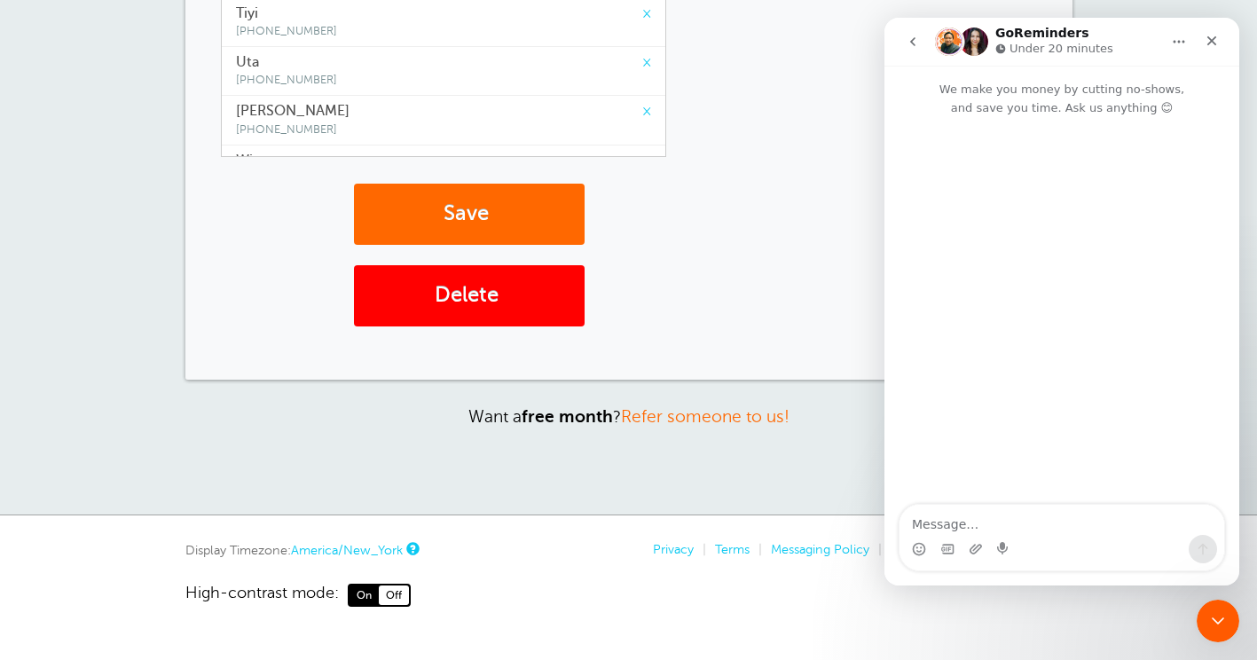
click at [832, 411] on p "Want a free month ? Refer someone to us!" at bounding box center [628, 416] width 887 height 20
click at [1217, 40] on icon "Close" at bounding box center [1212, 41] width 14 height 14
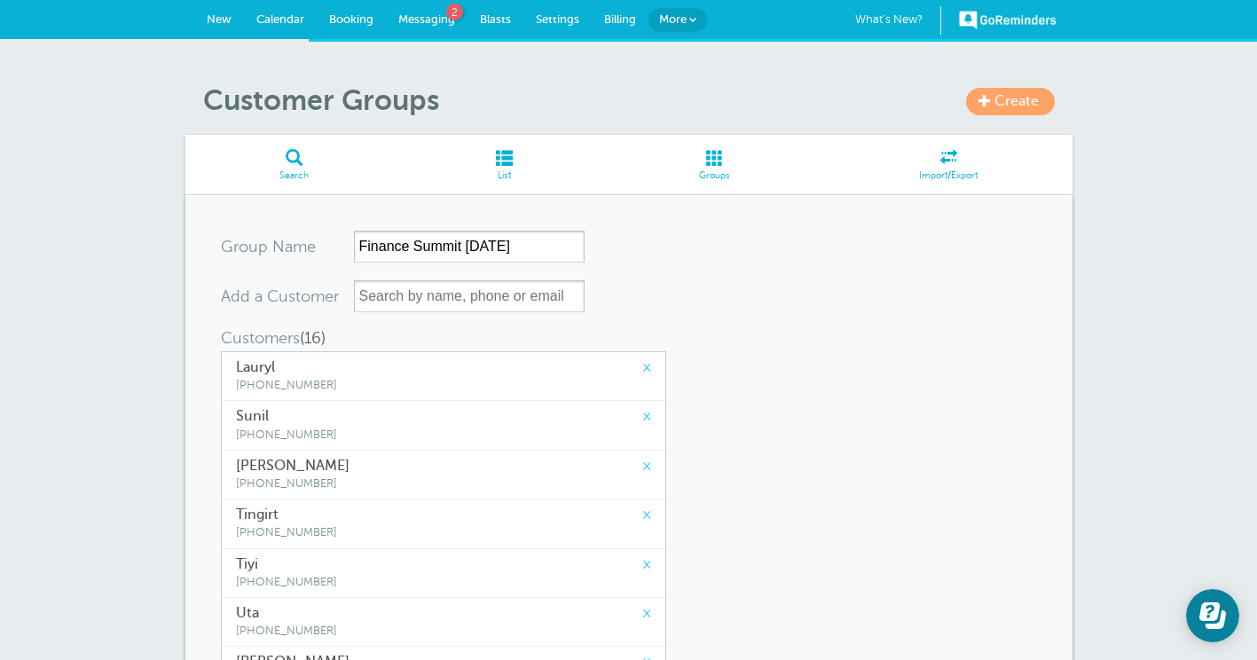
click at [789, 76] on div "Create Customer Groups Search List Groups Import/Export Group Name Finance Summ…" at bounding box center [628, 552] width 1257 height 1027
